Goal: Task Accomplishment & Management: Use online tool/utility

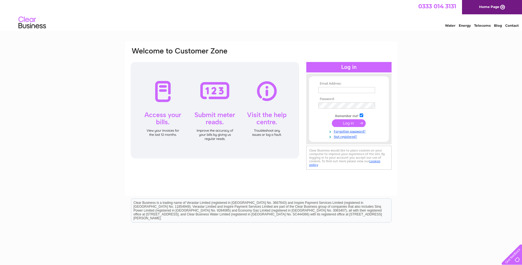
type input "les.mcarthur@deans.co.uk"
click at [352, 123] on input "submit" at bounding box center [349, 123] width 34 height 8
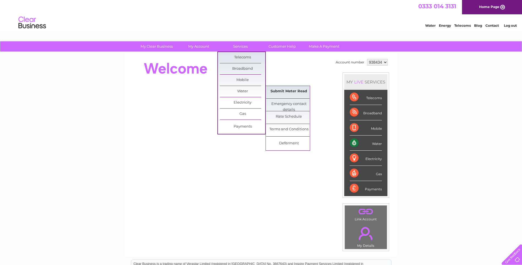
click at [275, 90] on link "Submit Meter Read" at bounding box center [288, 91] width 45 height 11
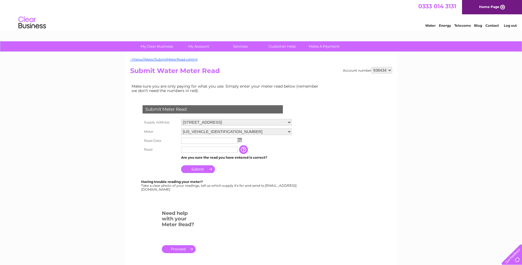
click at [205, 140] on input "text" at bounding box center [209, 141] width 57 height 6
click at [238, 141] on img at bounding box center [240, 140] width 4 height 4
click at [219, 163] on link "2" at bounding box center [221, 164] width 8 height 6
type input "2025/10/02"
click at [205, 153] on td at bounding box center [209, 149] width 59 height 9
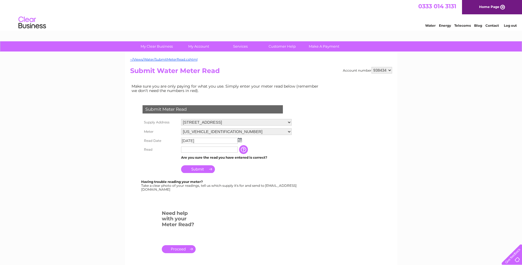
click at [204, 152] on input "text" at bounding box center [209, 149] width 57 height 6
type input "20847"
click at [203, 169] on input "Submit" at bounding box center [198, 169] width 34 height 8
